Goal: Register for event/course: Sign up to attend an event or enroll in a course

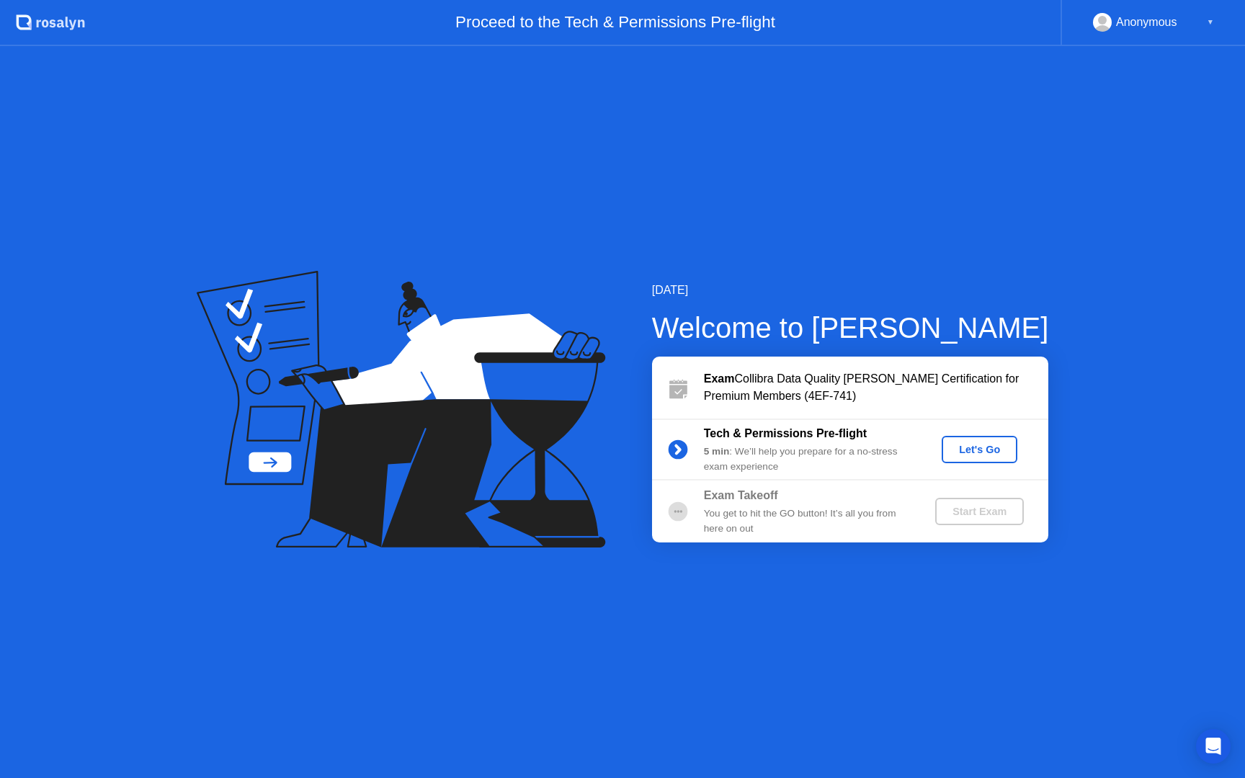
click at [990, 447] on div "Let's Go" at bounding box center [979, 450] width 64 height 12
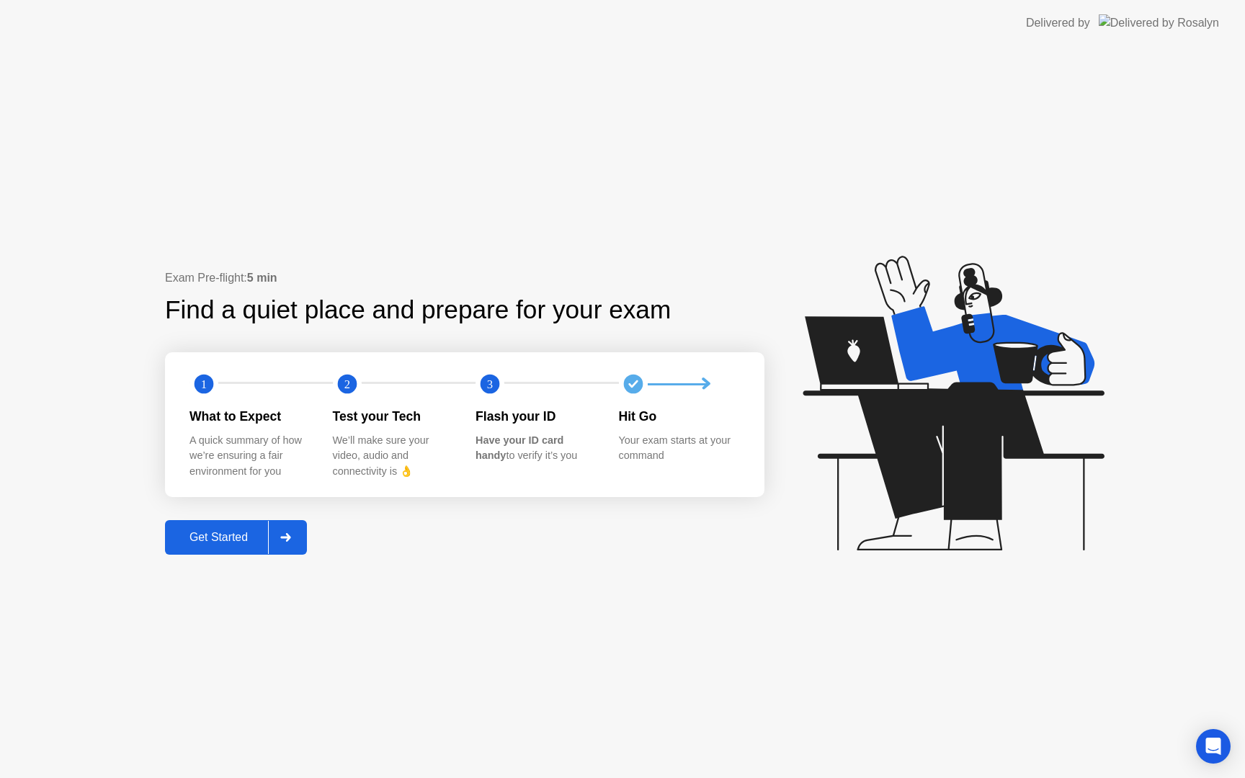
click at [233, 540] on div "Get Started" at bounding box center [218, 537] width 99 height 13
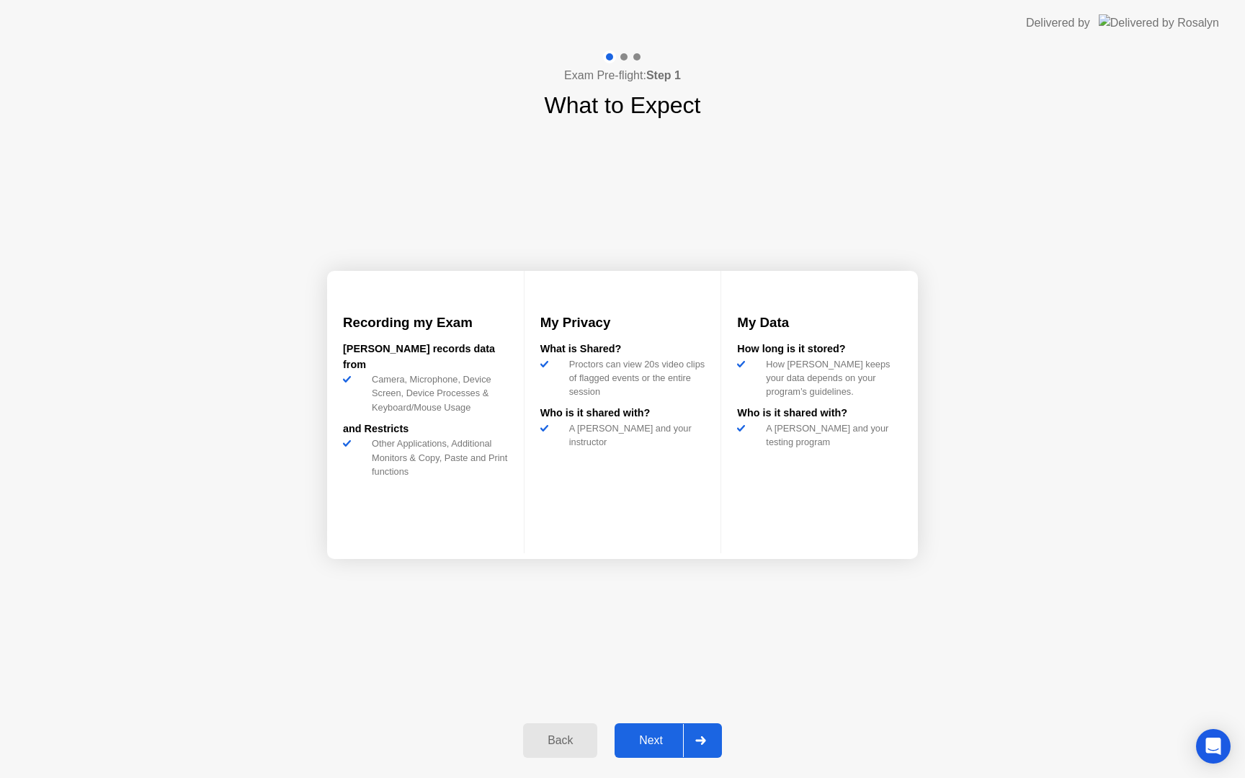
click at [661, 743] on div "Next" at bounding box center [651, 740] width 64 height 13
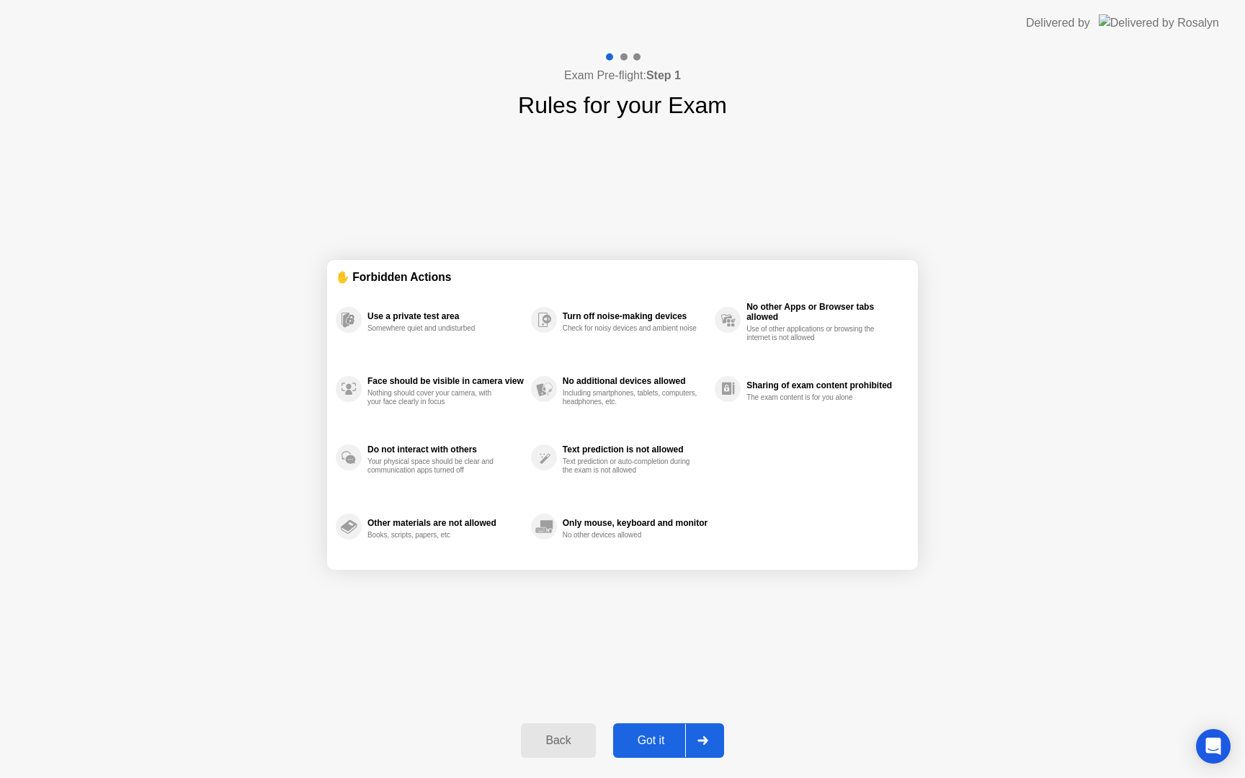
click at [653, 743] on div "Got it" at bounding box center [651, 740] width 68 height 13
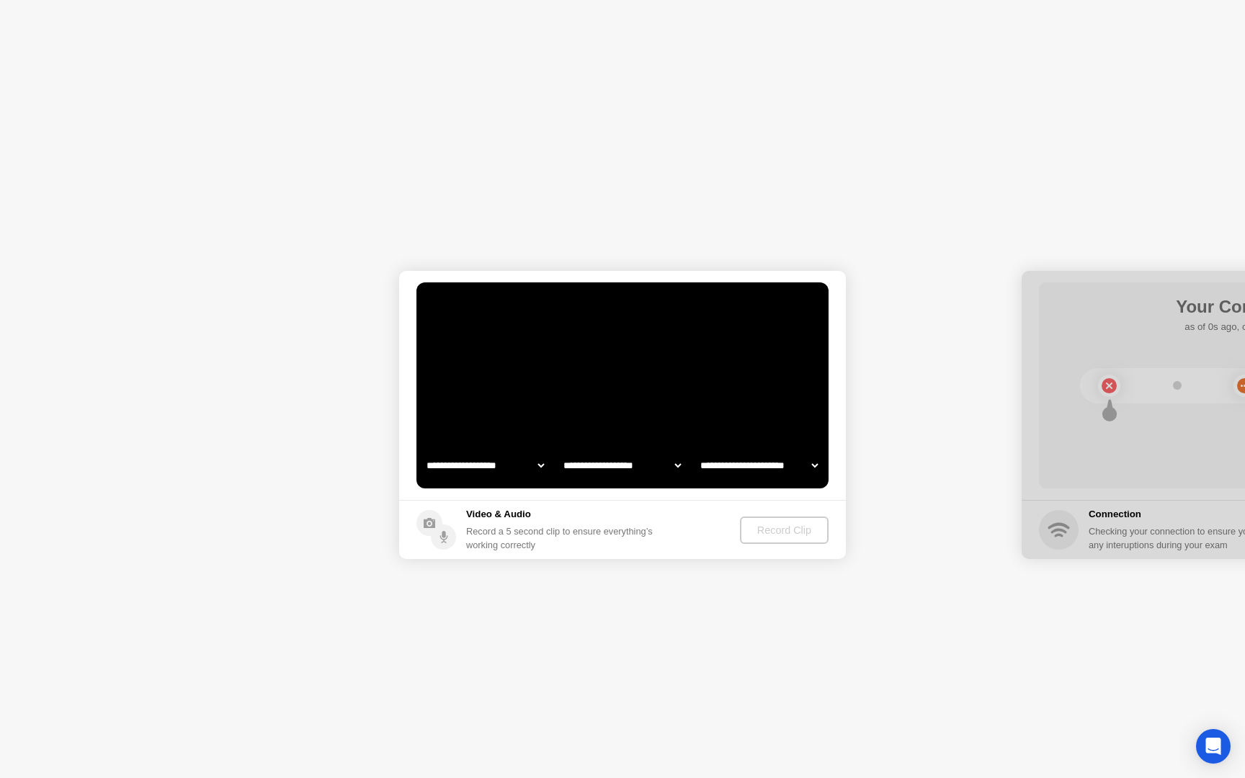
select select "**********"
select select "*******"
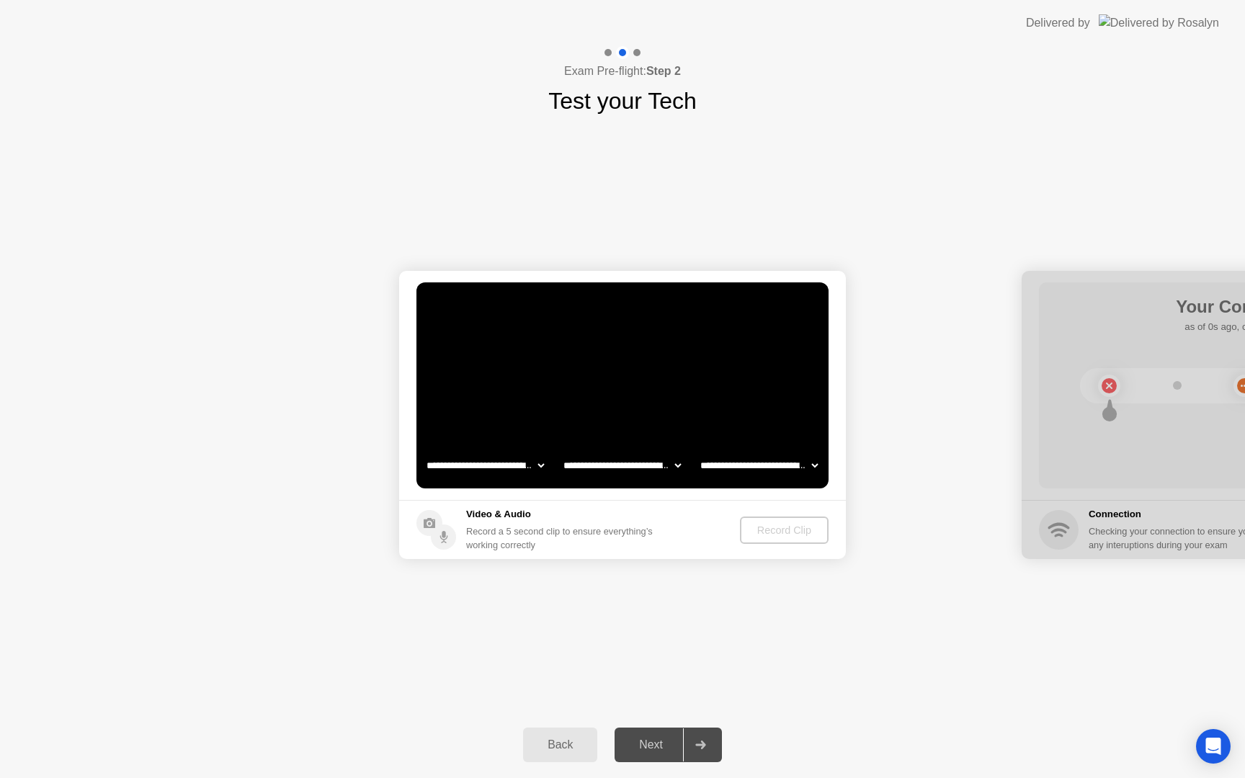
click at [579, 599] on div "**********" at bounding box center [622, 414] width 1245 height 593
click at [787, 530] on div "Record Clip" at bounding box center [784, 530] width 77 height 12
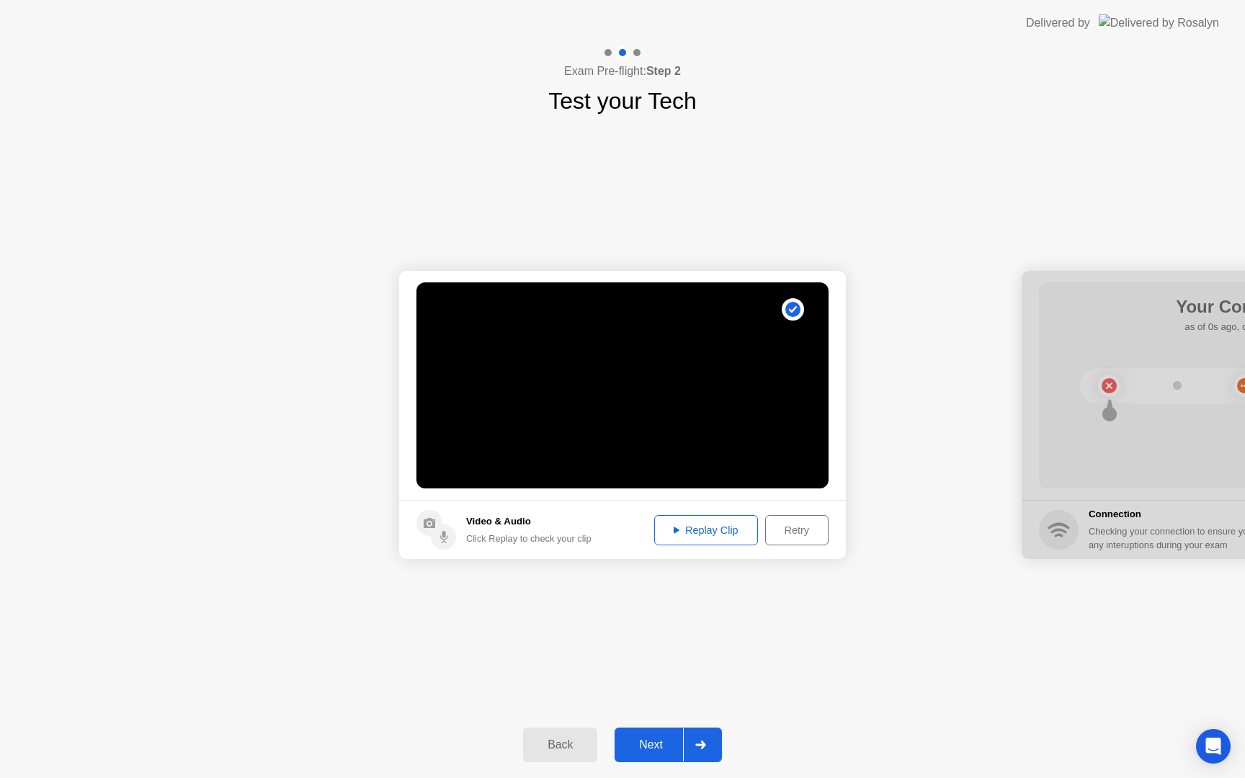
click at [660, 743] on div "Next" at bounding box center [651, 744] width 64 height 13
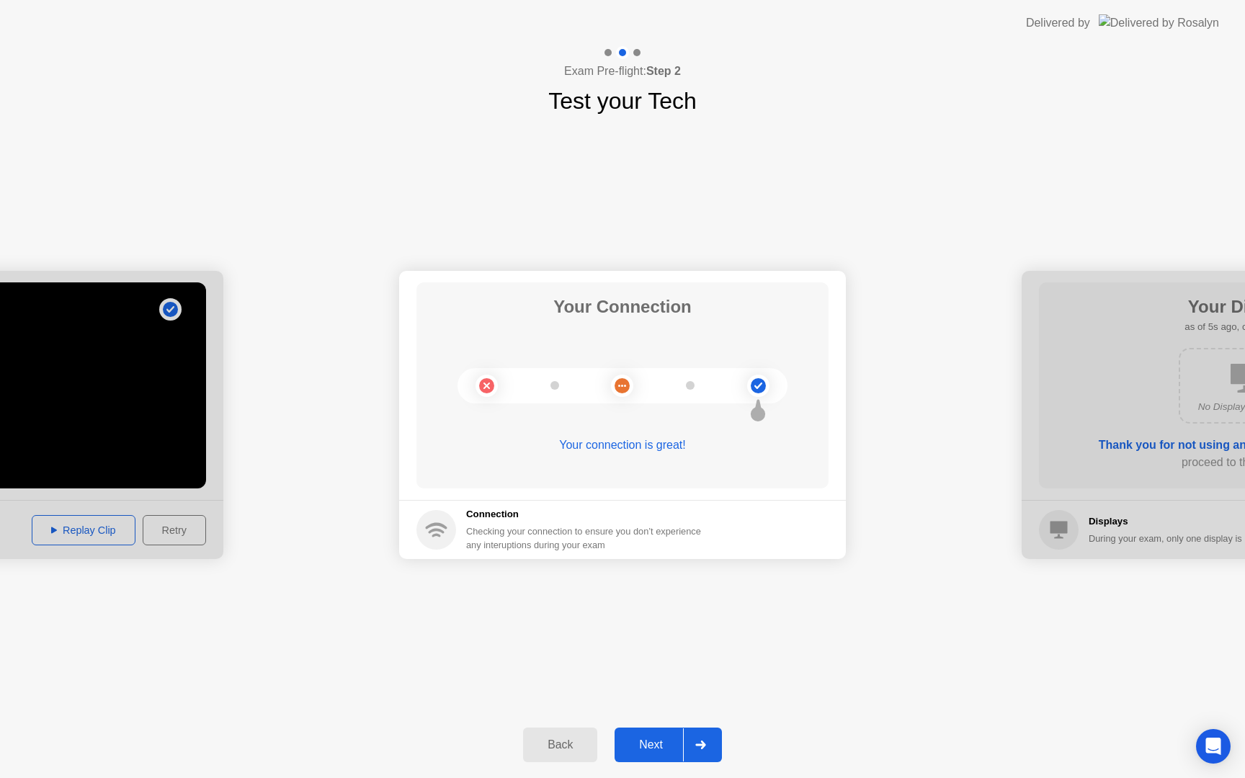
click at [654, 740] on div "Next" at bounding box center [651, 744] width 64 height 13
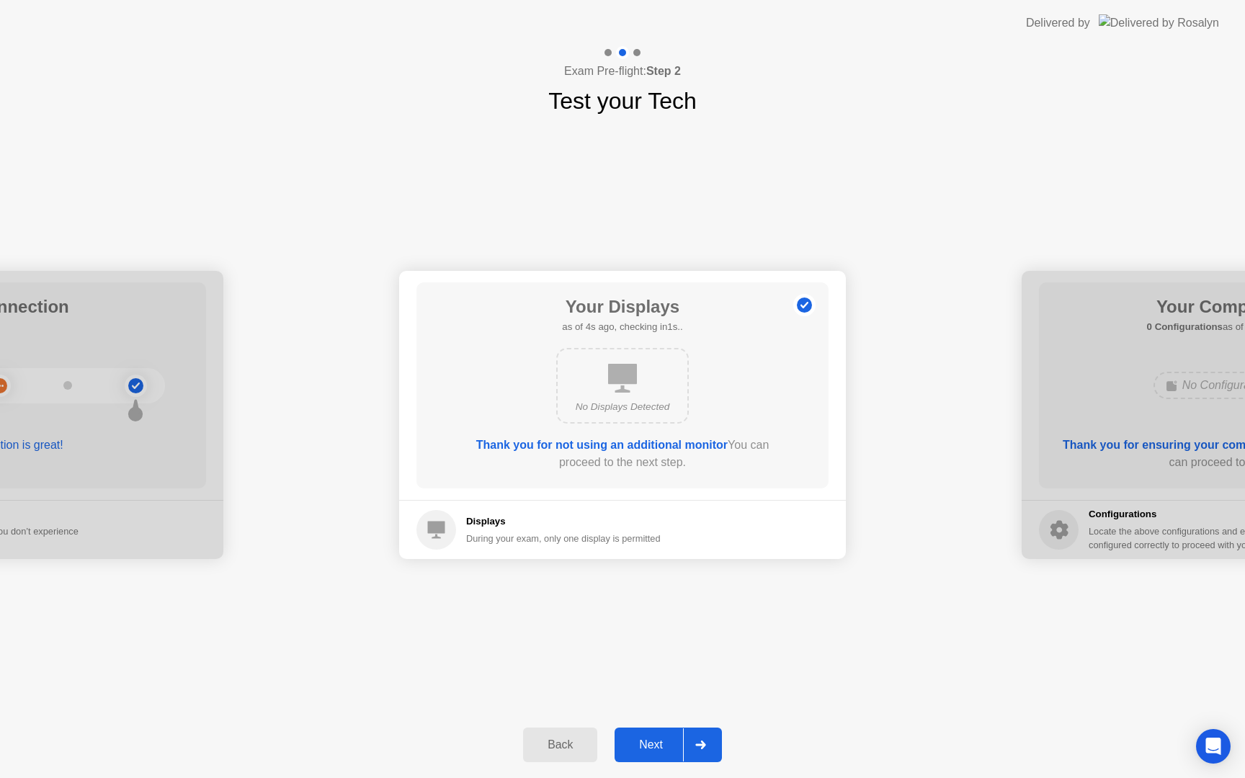
click at [646, 746] on div "Next" at bounding box center [651, 744] width 64 height 13
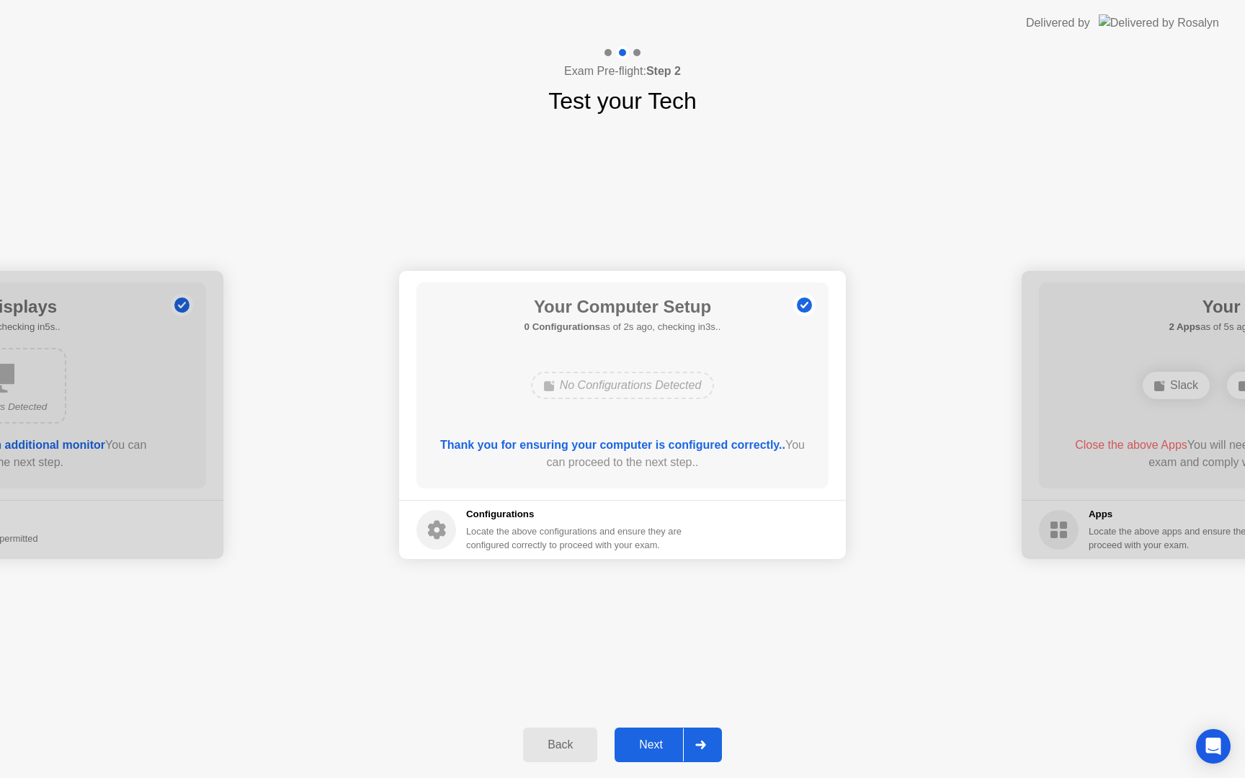
click at [646, 746] on div "Next" at bounding box center [651, 744] width 64 height 13
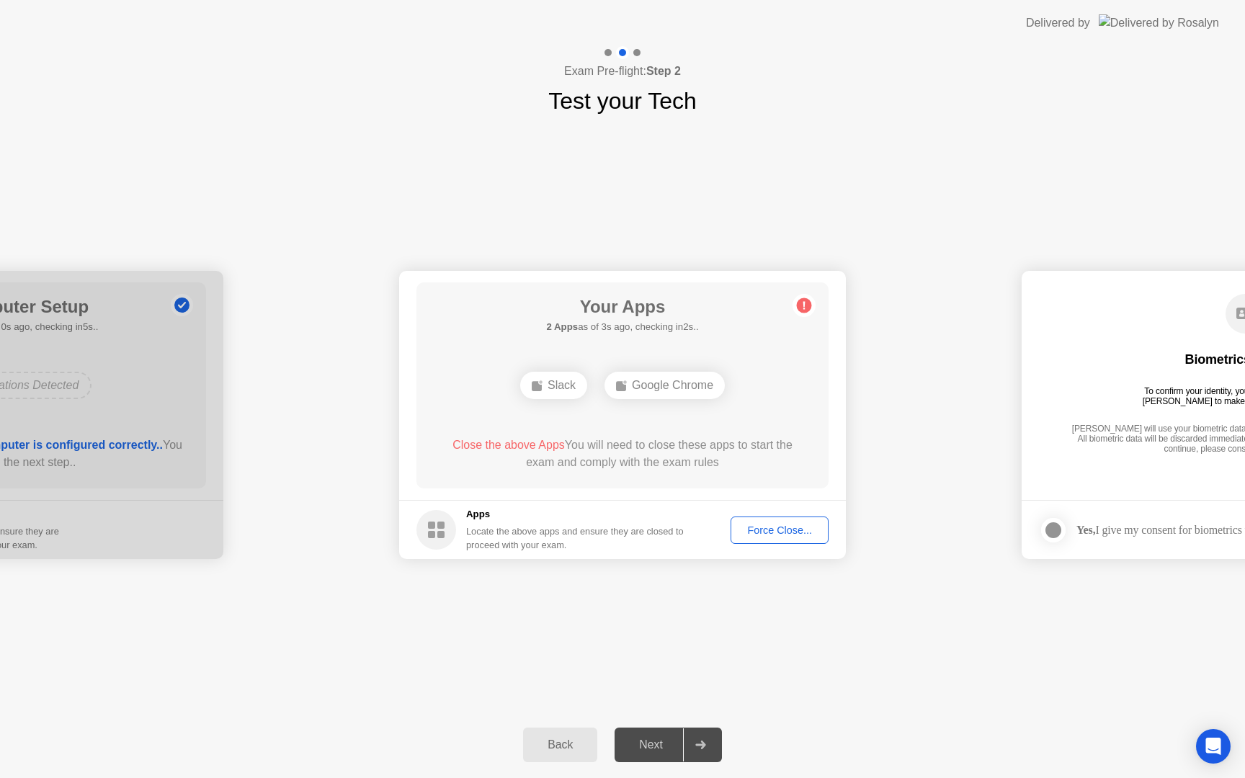
click at [754, 530] on div "Force Close..." at bounding box center [779, 530] width 88 height 12
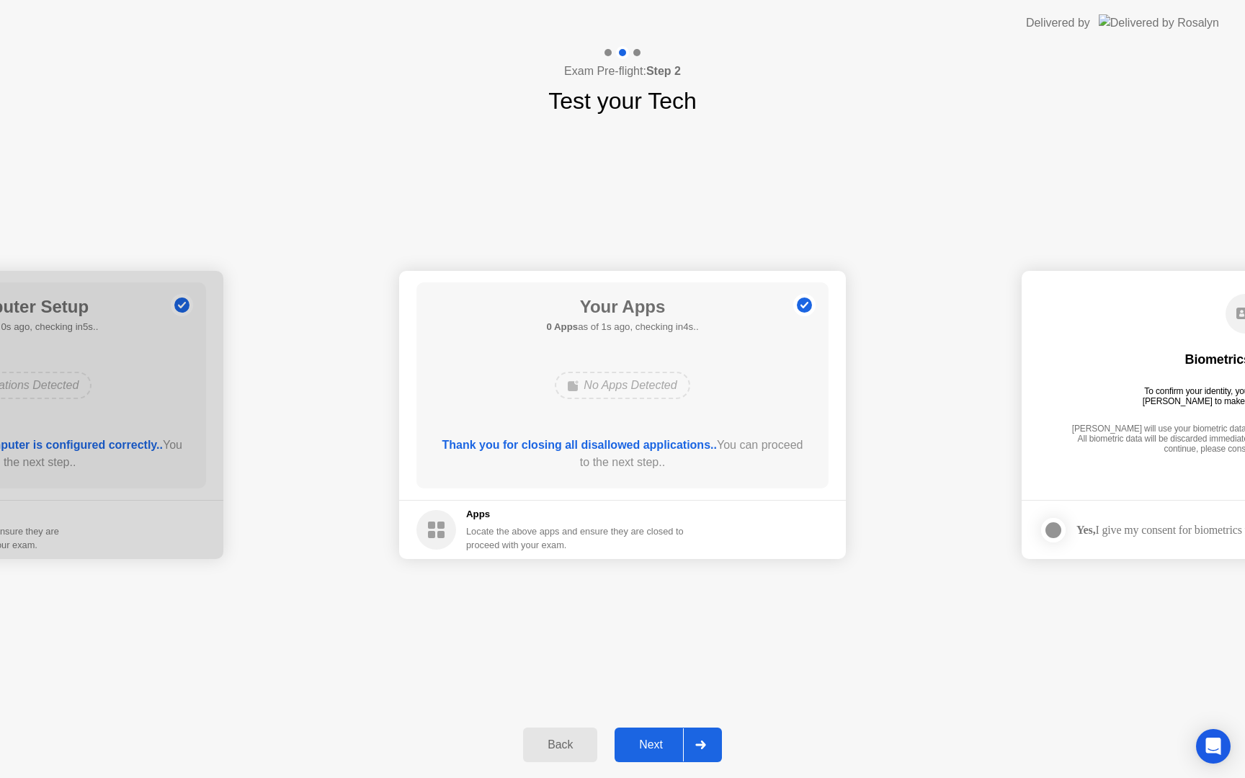
click at [648, 741] on div "Next" at bounding box center [651, 744] width 64 height 13
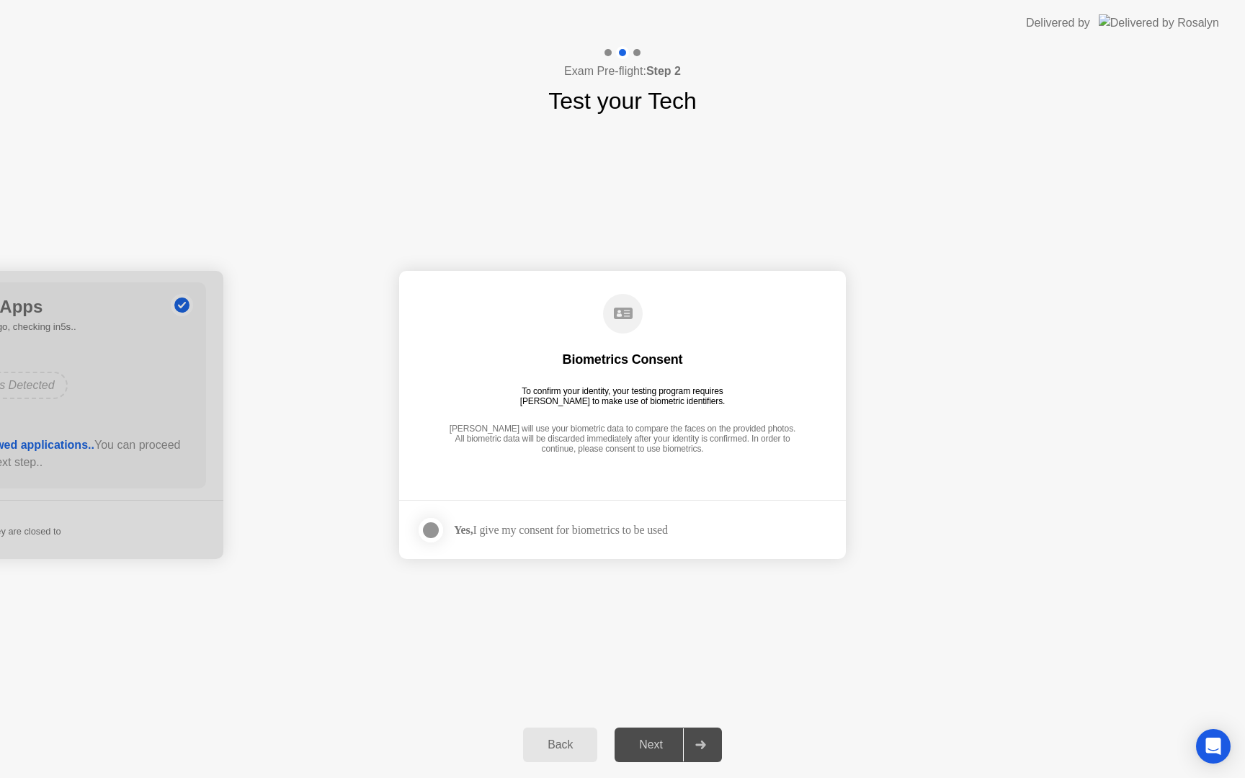
click at [434, 531] on div at bounding box center [430, 529] width 17 height 17
click at [657, 742] on div "Next" at bounding box center [651, 744] width 64 height 13
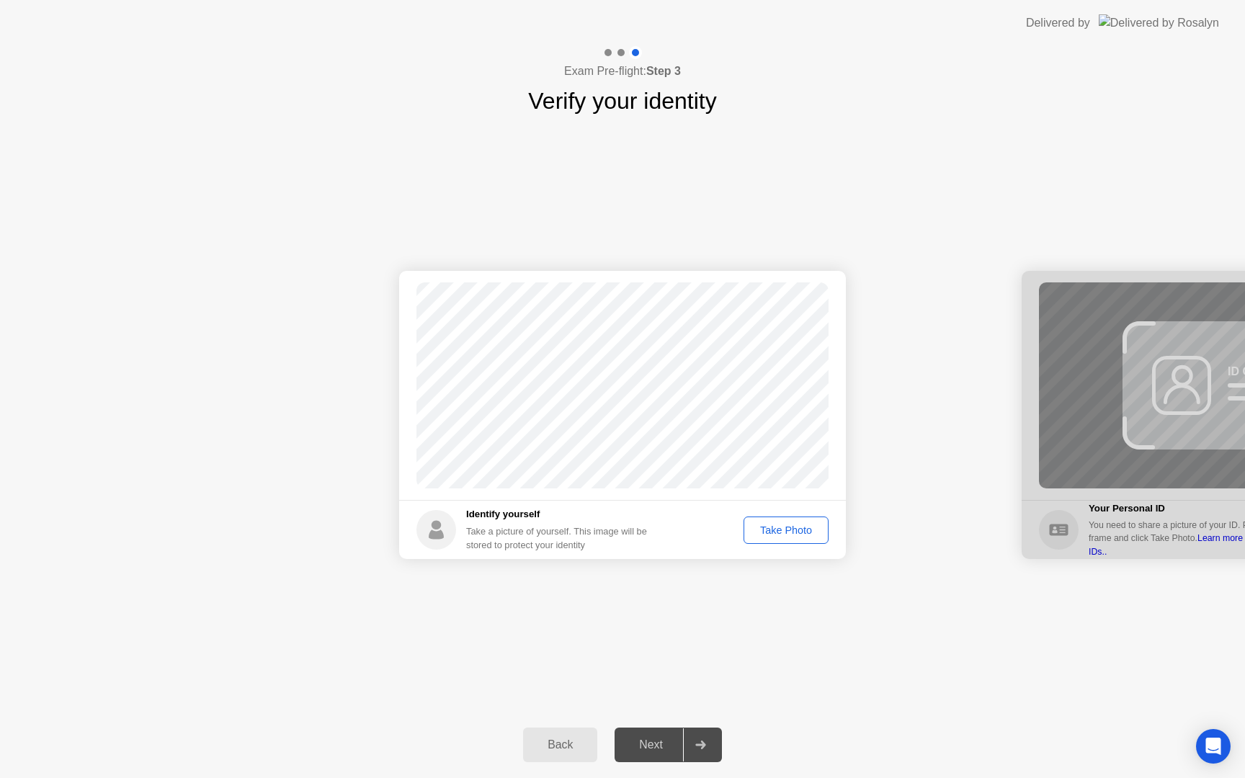
click at [777, 531] on div "Take Photo" at bounding box center [785, 530] width 75 height 12
click at [648, 740] on div "Next" at bounding box center [651, 744] width 64 height 13
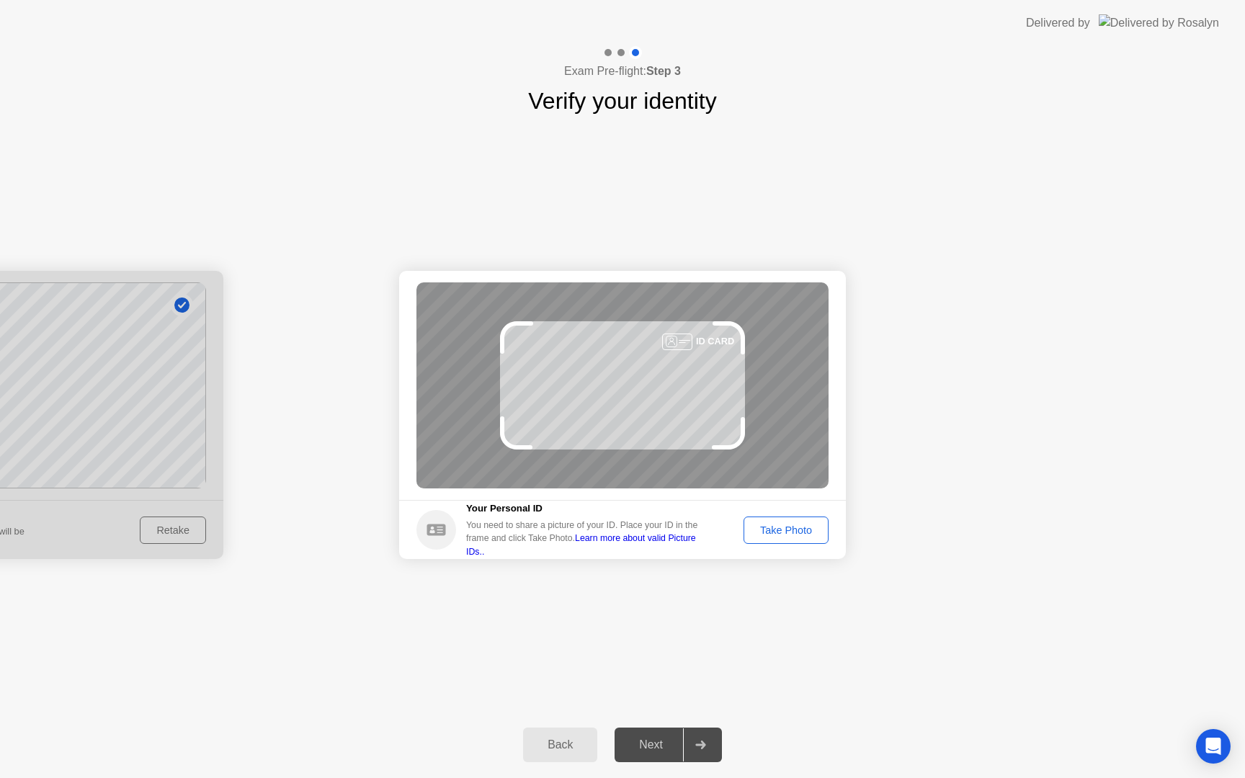
click at [798, 529] on div "Take Photo" at bounding box center [785, 530] width 75 height 12
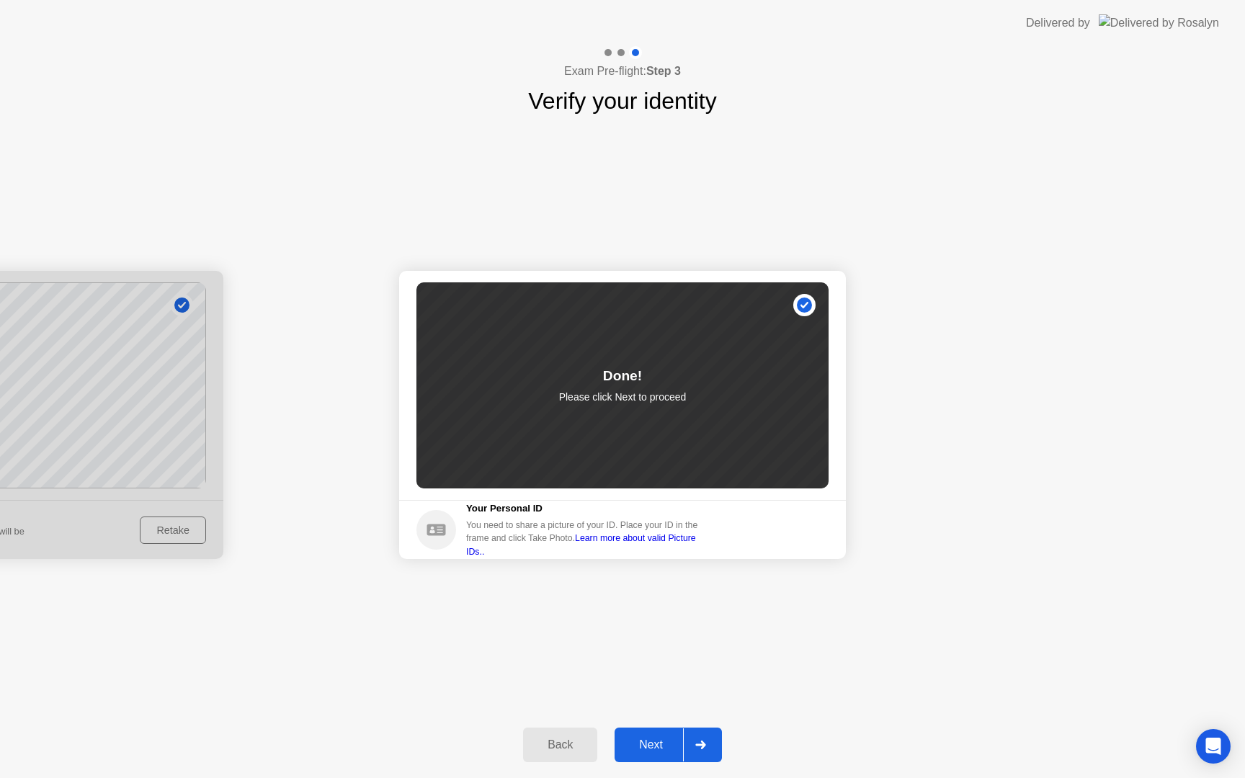
click at [642, 739] on div "Next" at bounding box center [651, 744] width 64 height 13
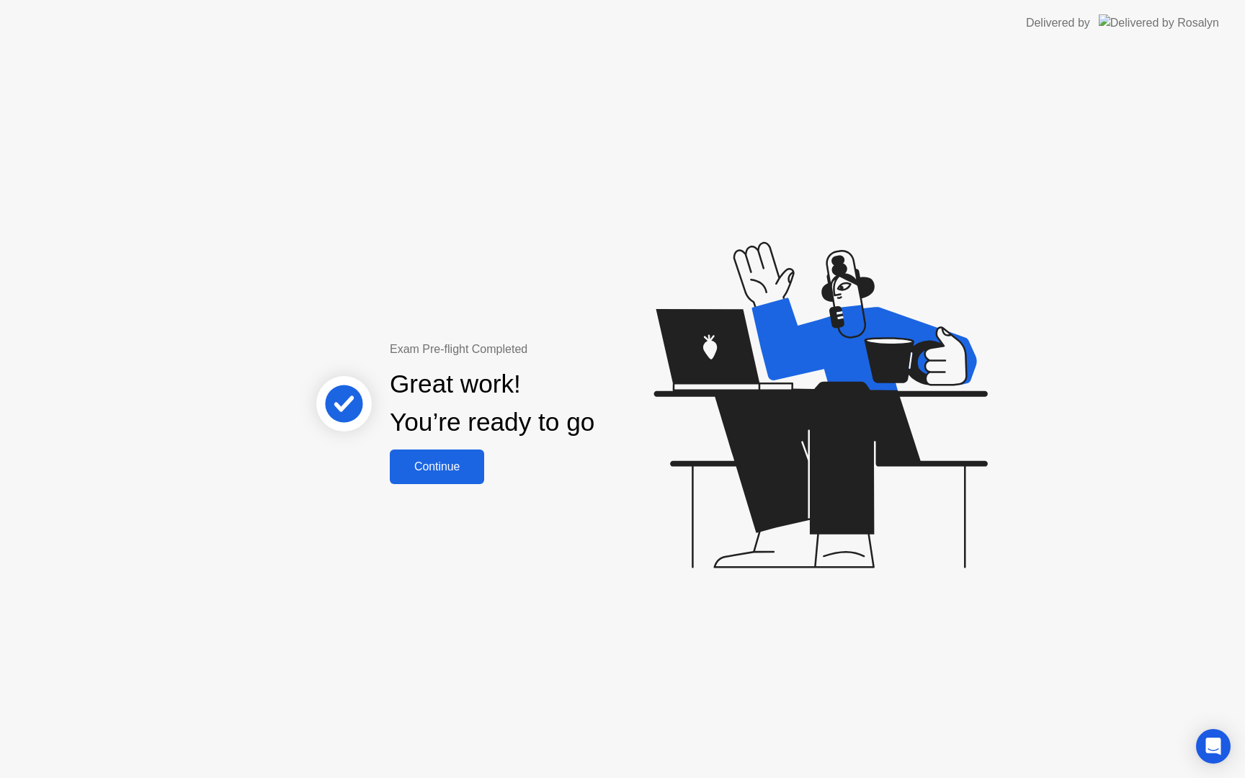
click at [474, 469] on div "Continue" at bounding box center [437, 466] width 86 height 13
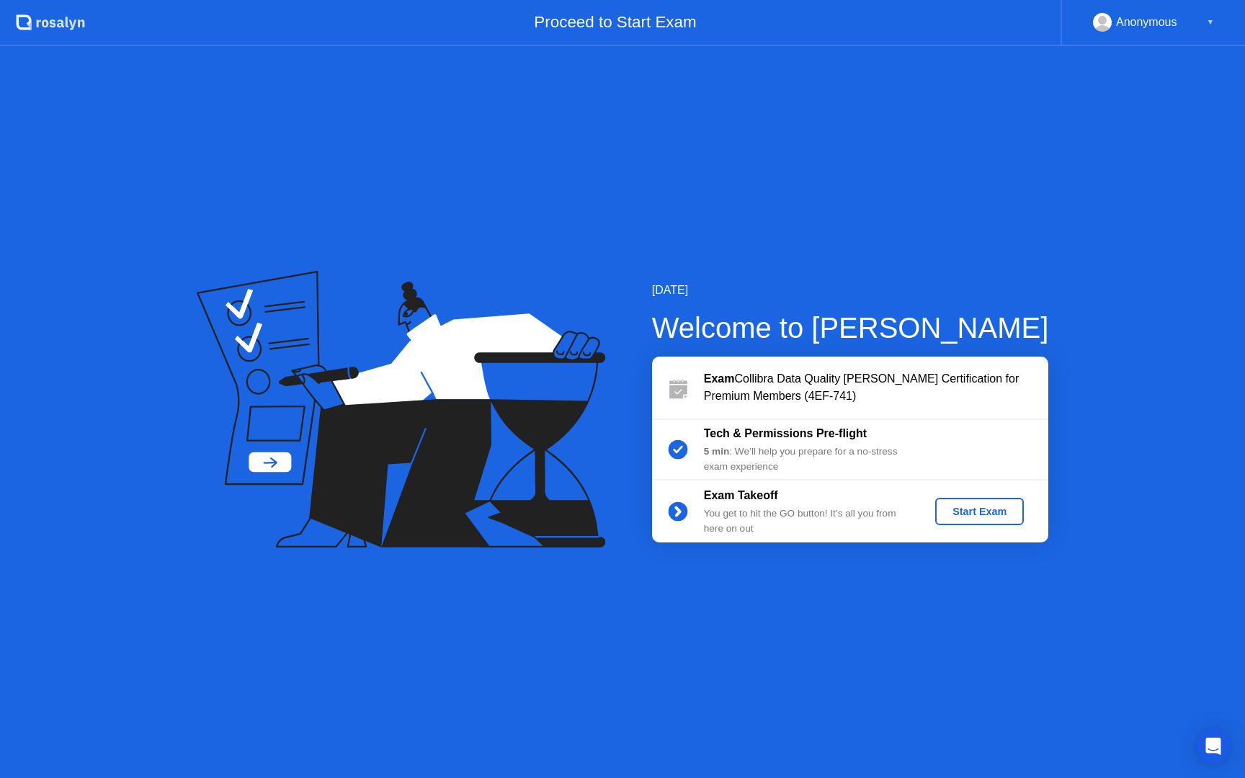
click at [959, 516] on div "Start Exam" at bounding box center [979, 512] width 77 height 12
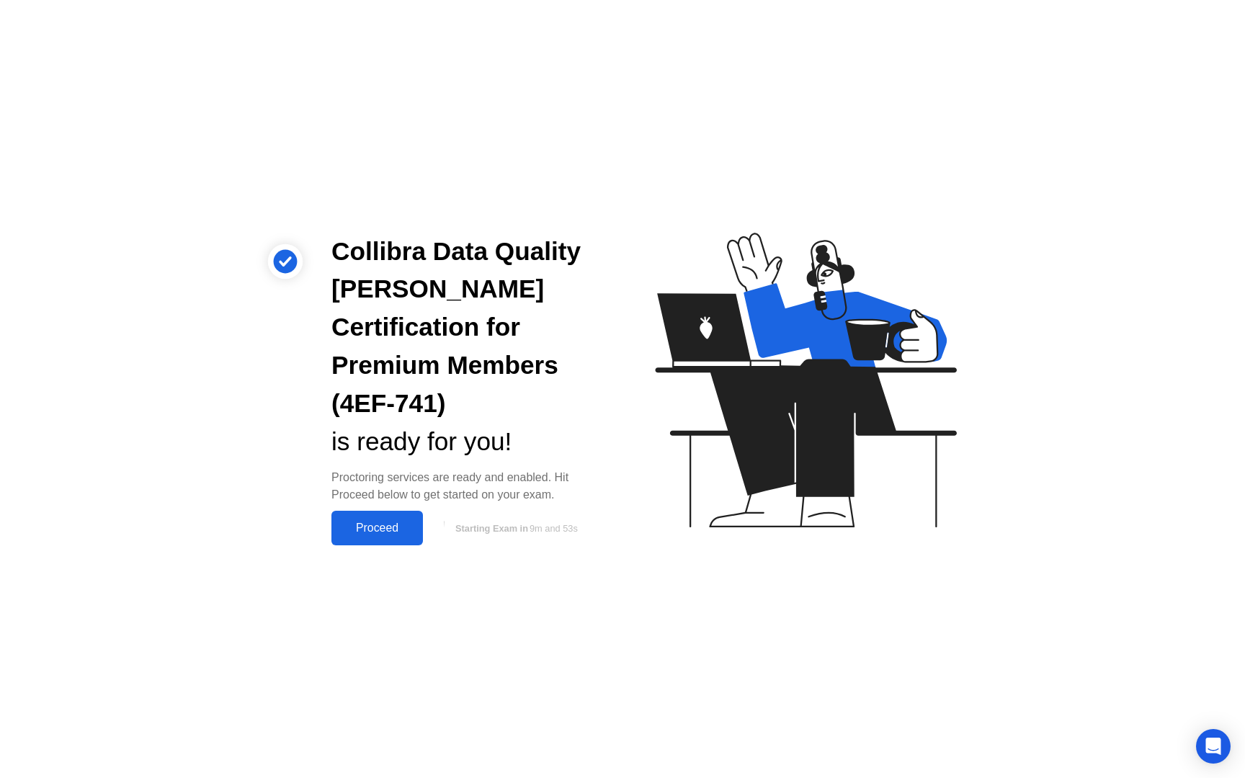
click at [392, 521] on div "Proceed" at bounding box center [377, 527] width 83 height 13
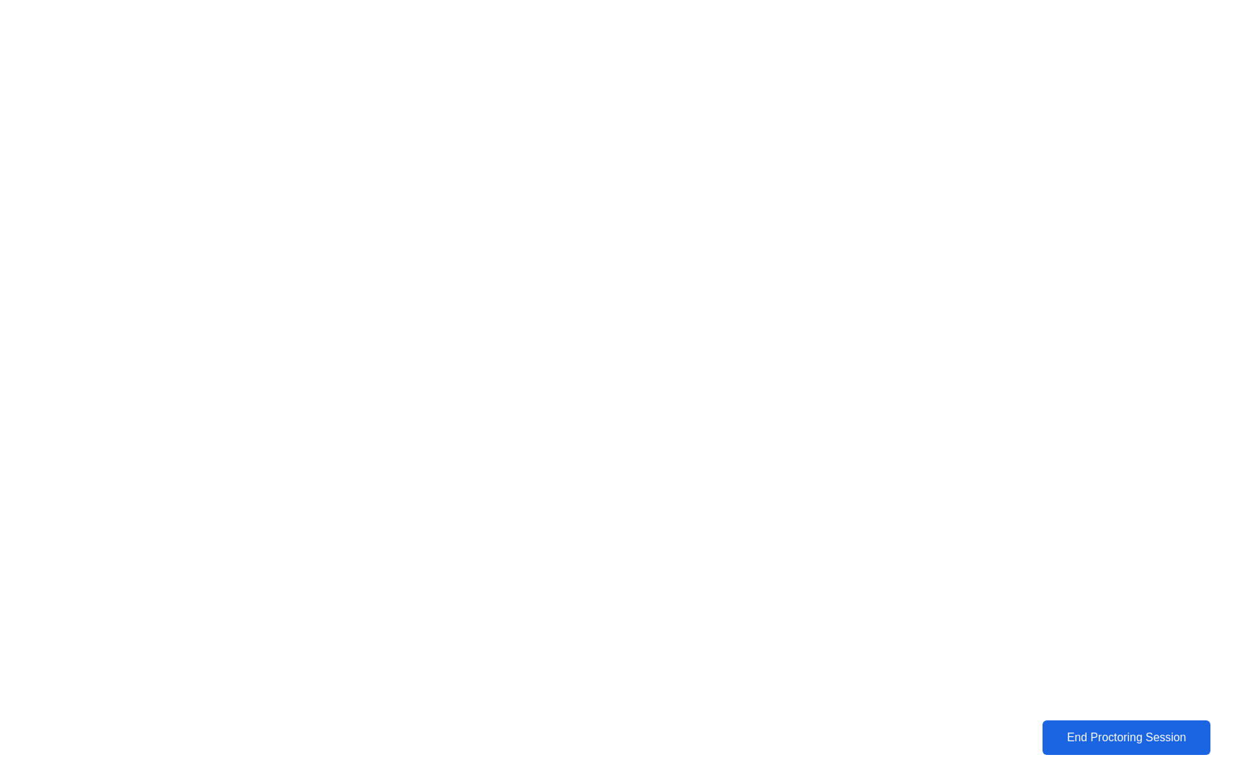
click at [1086, 740] on div "End Proctoring Session" at bounding box center [1125, 737] width 163 height 13
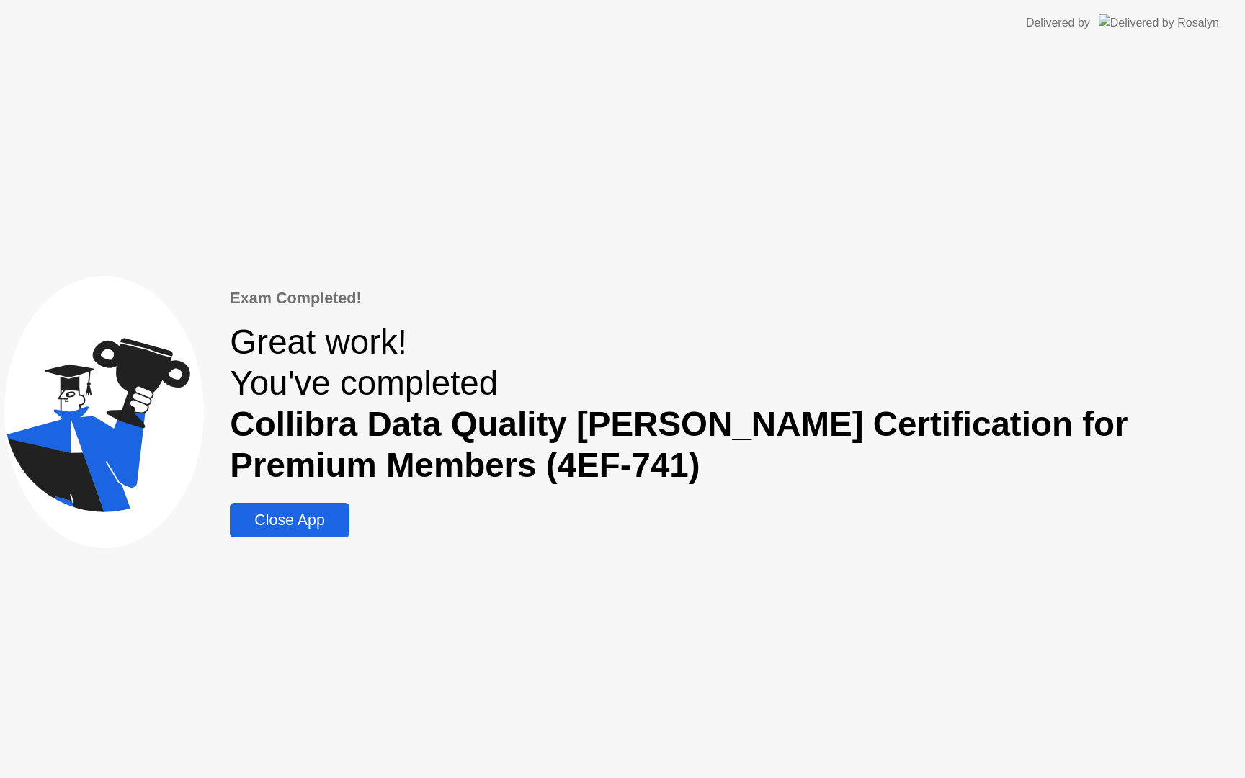
click at [323, 516] on div "Close App" at bounding box center [289, 520] width 110 height 18
